Goal: Register for event/course

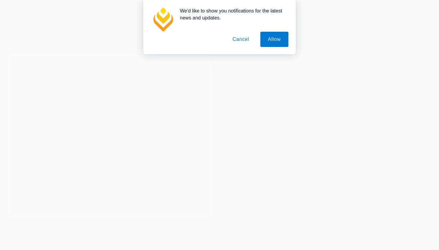
click at [118, 137] on h3 "Your legal career starts here" at bounding box center [110, 135] width 132 height 10
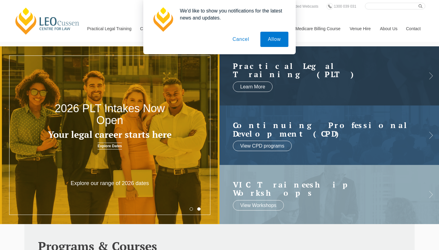
click at [237, 39] on button "Cancel" at bounding box center [241, 39] width 32 height 15
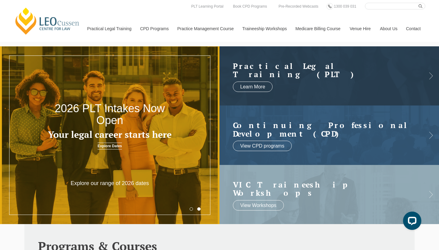
click at [140, 119] on h2 "2026 PLT Intakes Now Open" at bounding box center [110, 114] width 132 height 24
click at [114, 147] on link "Explore Dates" at bounding box center [110, 146] width 24 height 7
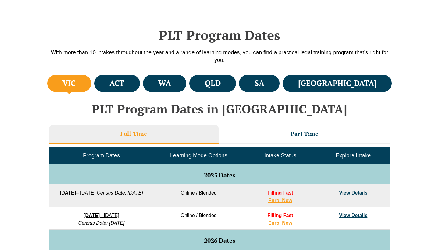
scroll to position [182, 0]
click at [221, 87] on h4 "QLD" at bounding box center [213, 83] width 16 height 10
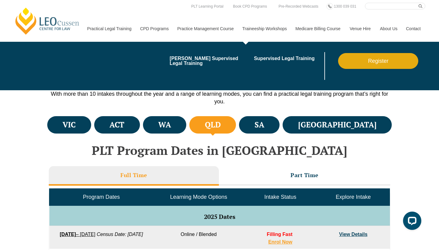
scroll to position [132, 0]
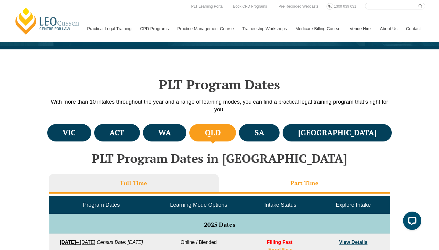
click at [286, 177] on li "Part Time" at bounding box center [304, 184] width 171 height 20
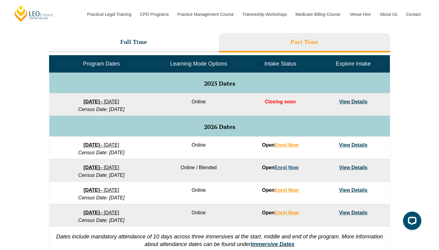
scroll to position [274, 0]
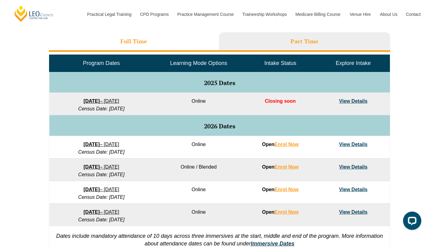
click at [192, 40] on li "Full Time" at bounding box center [134, 42] width 170 height 20
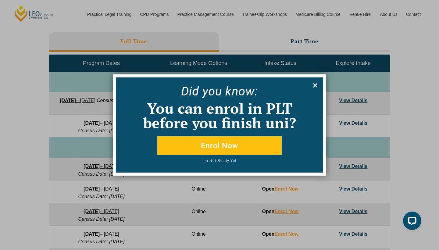
click at [316, 84] on icon at bounding box center [315, 85] width 7 height 7
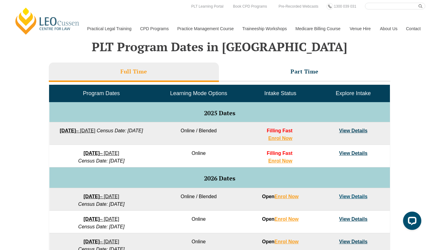
scroll to position [243, 0]
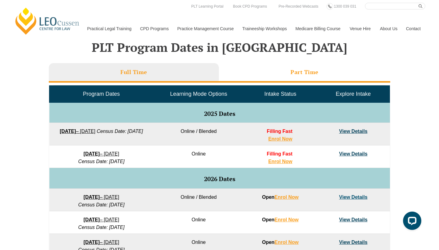
click at [292, 69] on h3 "Part Time" at bounding box center [304, 72] width 28 height 7
